Goal: Find specific page/section: Find specific page/section

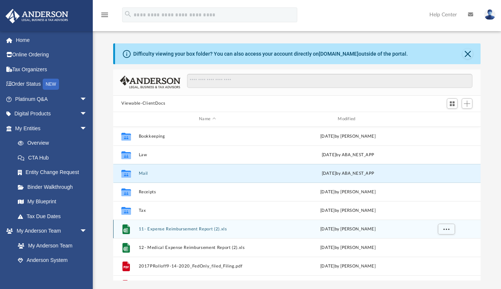
scroll to position [163, 362]
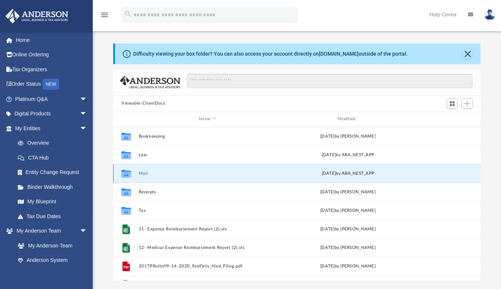
click at [209, 172] on button "Mail" at bounding box center [207, 173] width 137 height 5
click at [345, 119] on div "Modified" at bounding box center [348, 119] width 138 height 7
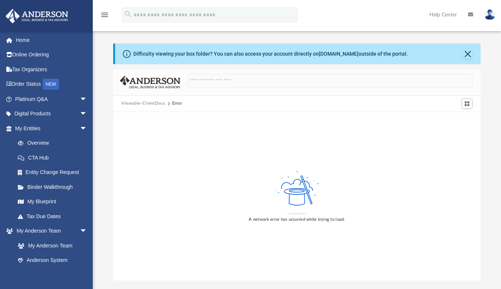
click at [149, 100] on button "Viewable-ClientDocs" at bounding box center [143, 103] width 44 height 7
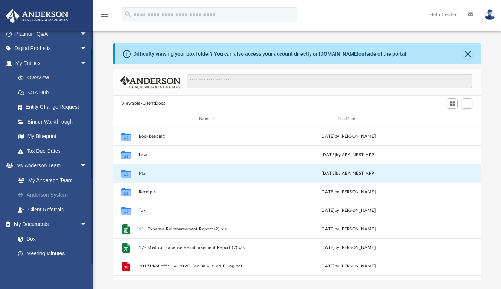
scroll to position [74, 0]
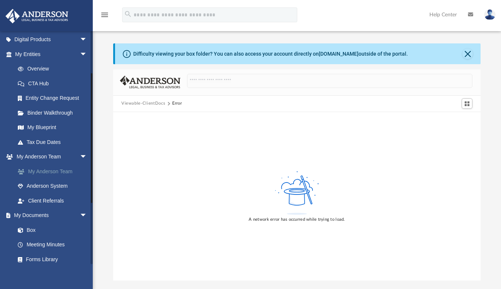
click at [38, 168] on link "My Anderson Team" at bounding box center [54, 171] width 88 height 15
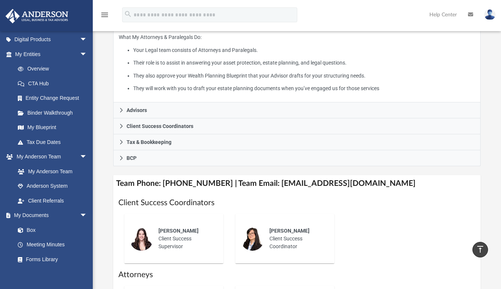
scroll to position [149, 0]
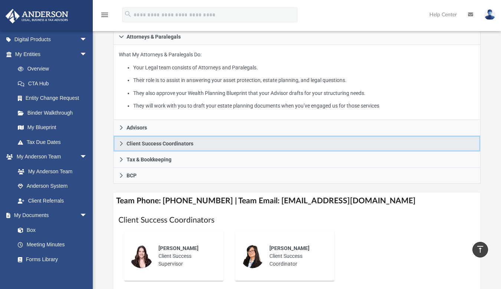
click at [139, 141] on span "Client Success Coordinators" at bounding box center [160, 143] width 67 height 5
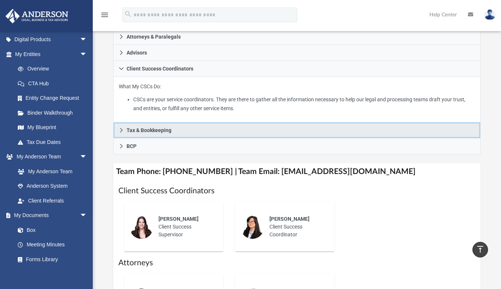
click at [138, 128] on span "Tax & Bookkeeping" at bounding box center [149, 130] width 45 height 5
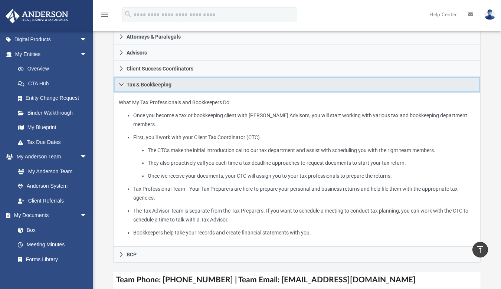
click at [120, 82] on icon at bounding box center [121, 84] width 5 height 5
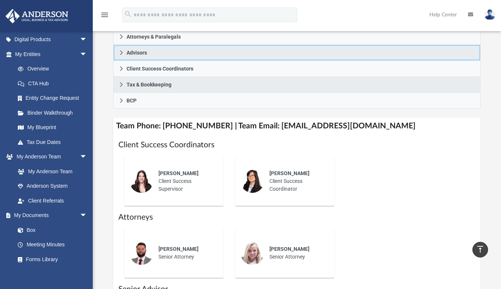
click at [120, 50] on icon at bounding box center [121, 52] width 5 height 5
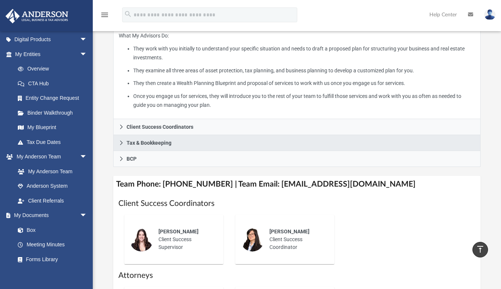
scroll to position [186, 0]
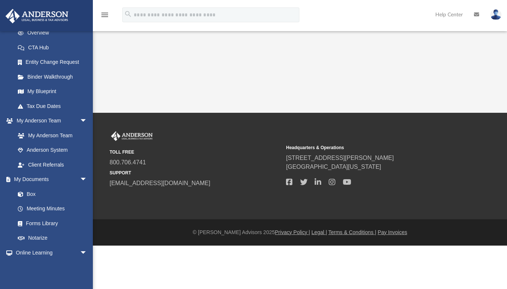
scroll to position [111, 0]
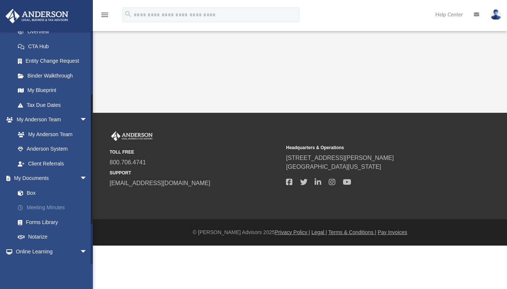
click at [34, 209] on link "Meeting Minutes" at bounding box center [54, 208] width 88 height 15
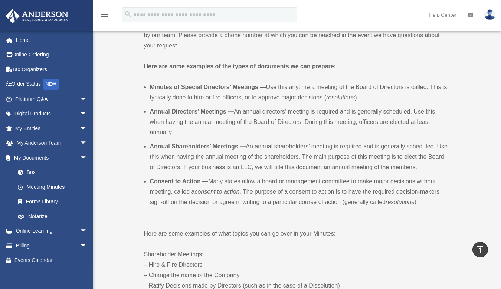
scroll to position [223, 0]
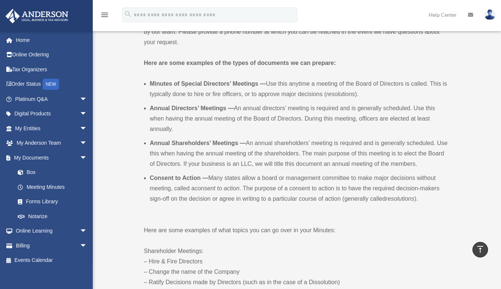
click at [265, 127] on li "Annual Directors’ Meetings — An annual directors’ meeting is required and is ge…" at bounding box center [299, 118] width 299 height 31
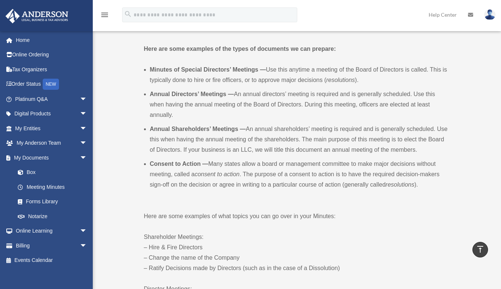
scroll to position [260, 0]
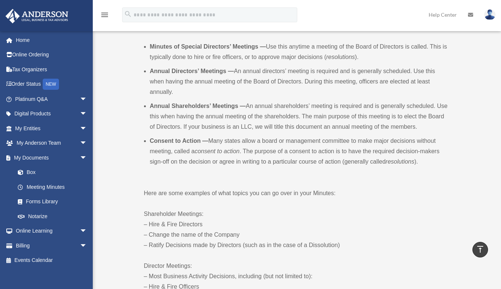
click at [200, 130] on li "Annual Shareholders’ Meetings — An annual shareholders’ meeting is required and…" at bounding box center [299, 116] width 299 height 31
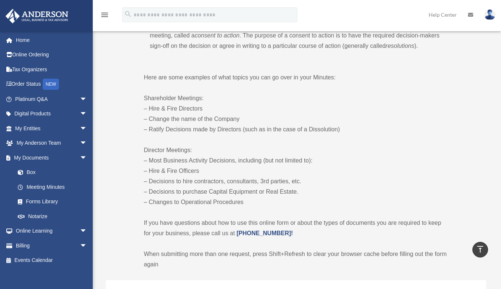
scroll to position [371, 0]
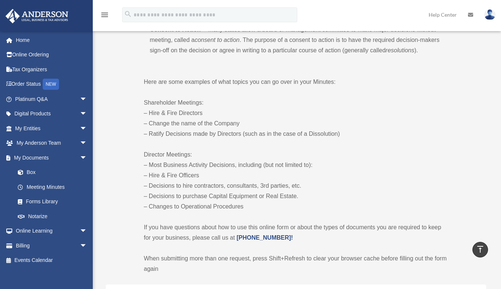
click at [220, 188] on p "Director Meetings: – Most Business Activity Decisions, including (but not limit…" at bounding box center [296, 181] width 305 height 62
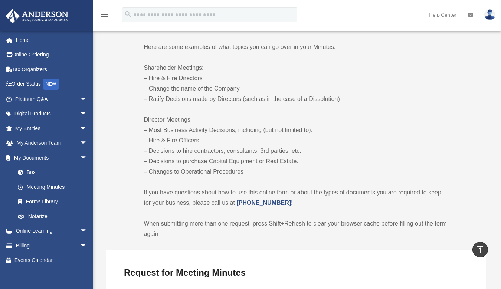
scroll to position [409, 0]
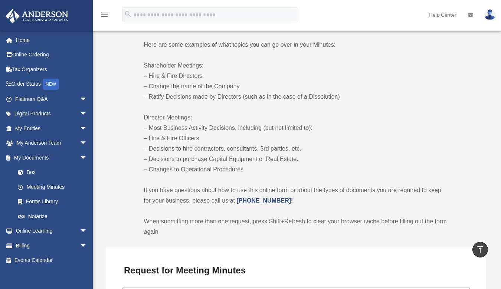
click at [248, 172] on p "Director Meetings: – Most Business Activity Decisions, including (but not limit…" at bounding box center [296, 144] width 305 height 62
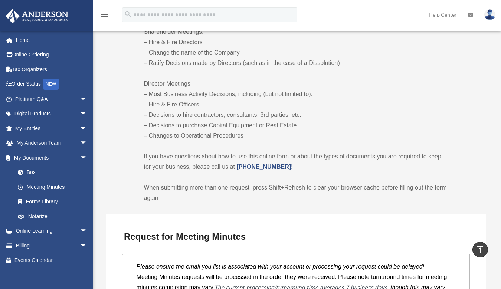
scroll to position [446, 0]
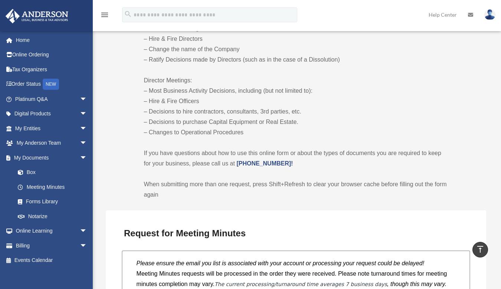
click at [200, 193] on p "When submitting more than one request, press Shift+Refresh to clear your browse…" at bounding box center [296, 189] width 305 height 21
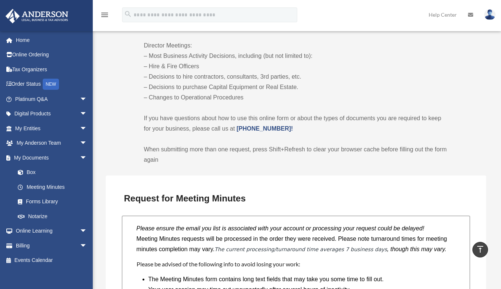
scroll to position [520, 0]
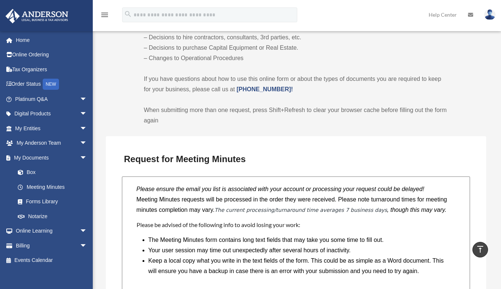
click at [227, 212] on em "The current processing/turnaround time averages 7 business days" at bounding box center [301, 210] width 173 height 6
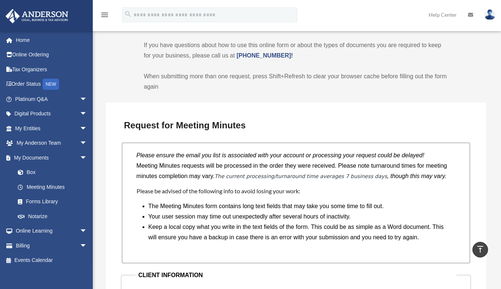
scroll to position [557, 0]
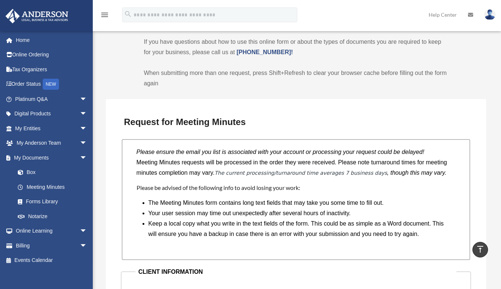
click at [199, 194] on div "Please ensure the email you list is associated with your account or processing …" at bounding box center [296, 199] width 349 height 121
click at [205, 215] on li "Your user session may time out unexpectedly after several hours of inactivity." at bounding box center [300, 213] width 302 height 10
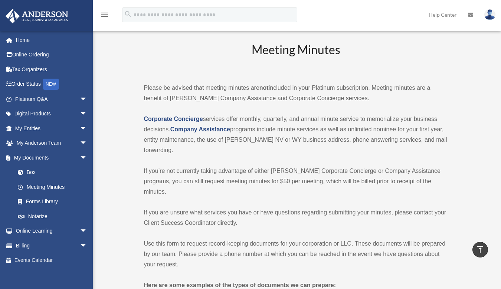
scroll to position [0, 0]
